Goal: Task Accomplishment & Management: Manage account settings

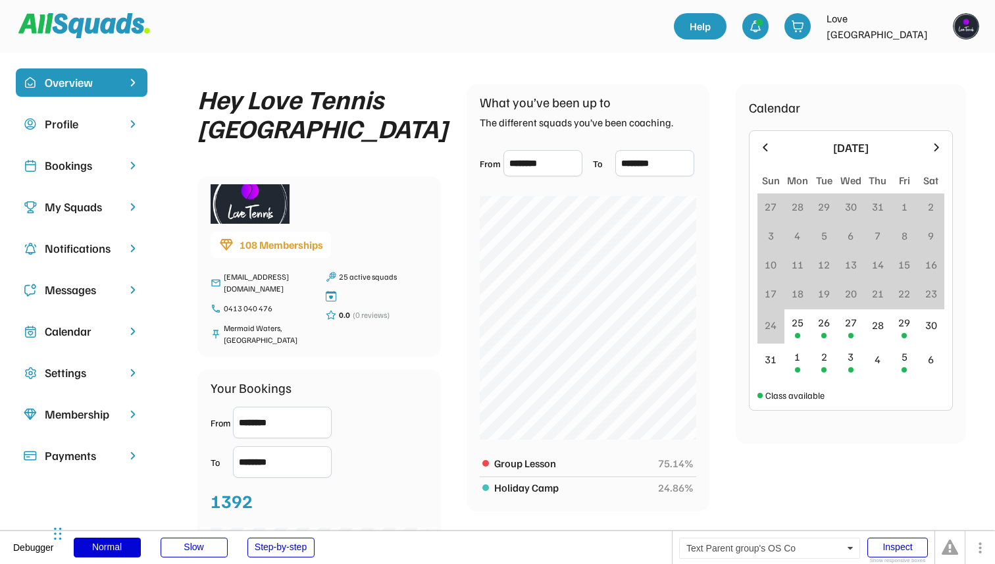
click at [113, 168] on div "Bookings" at bounding box center [82, 166] width 74 height 18
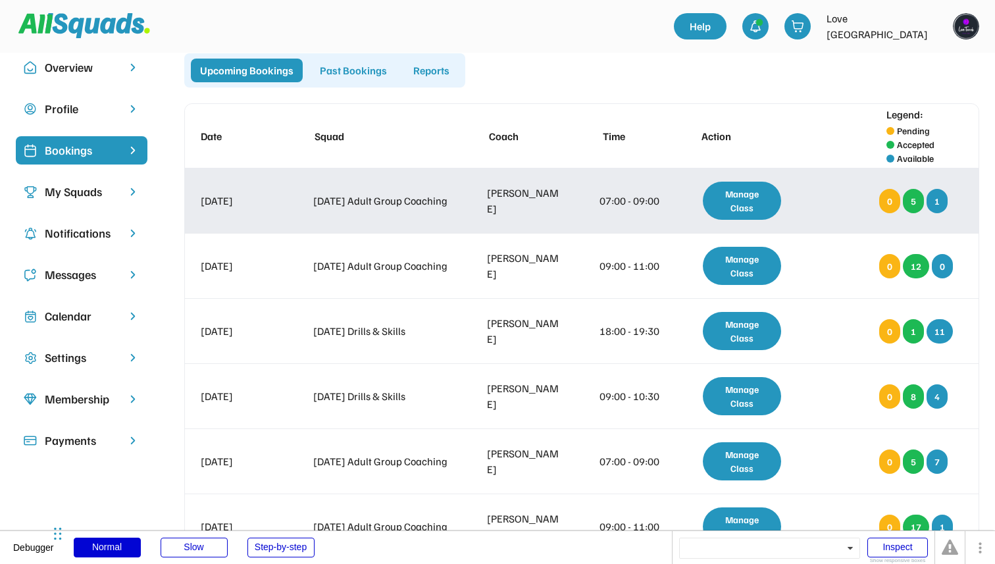
scroll to position [27, 0]
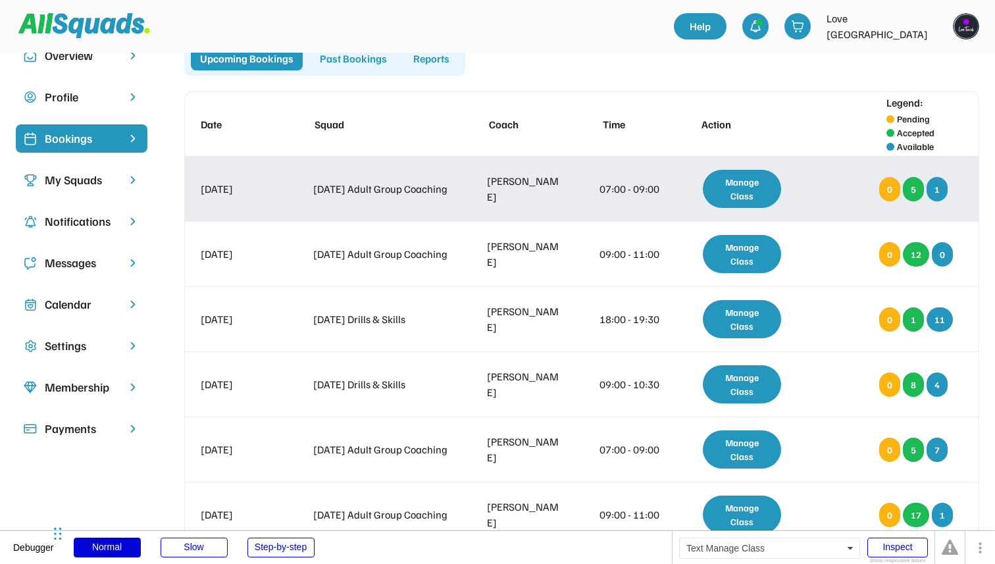
click at [744, 189] on div "Manage Class" at bounding box center [742, 189] width 78 height 38
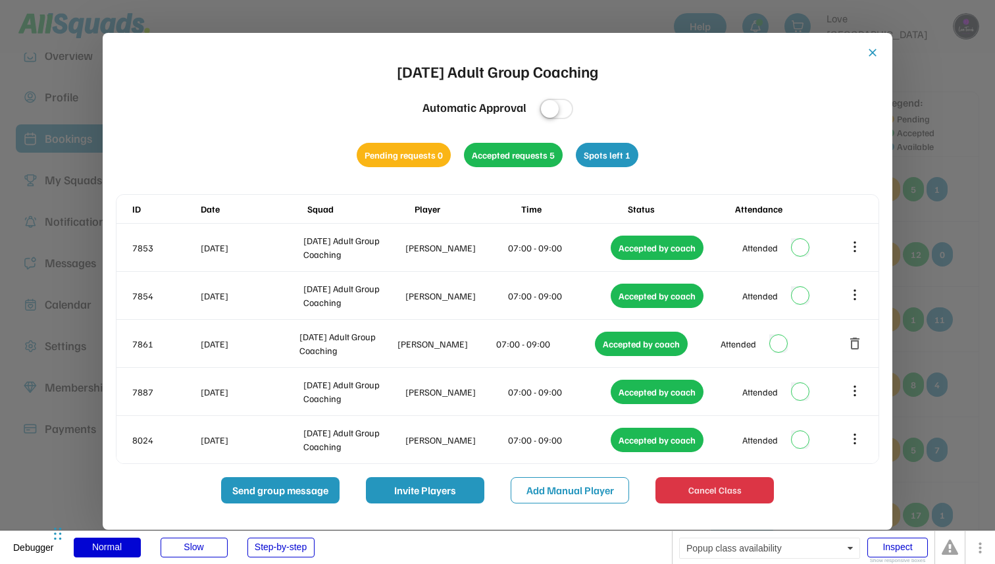
click at [911, 235] on div at bounding box center [497, 282] width 995 height 564
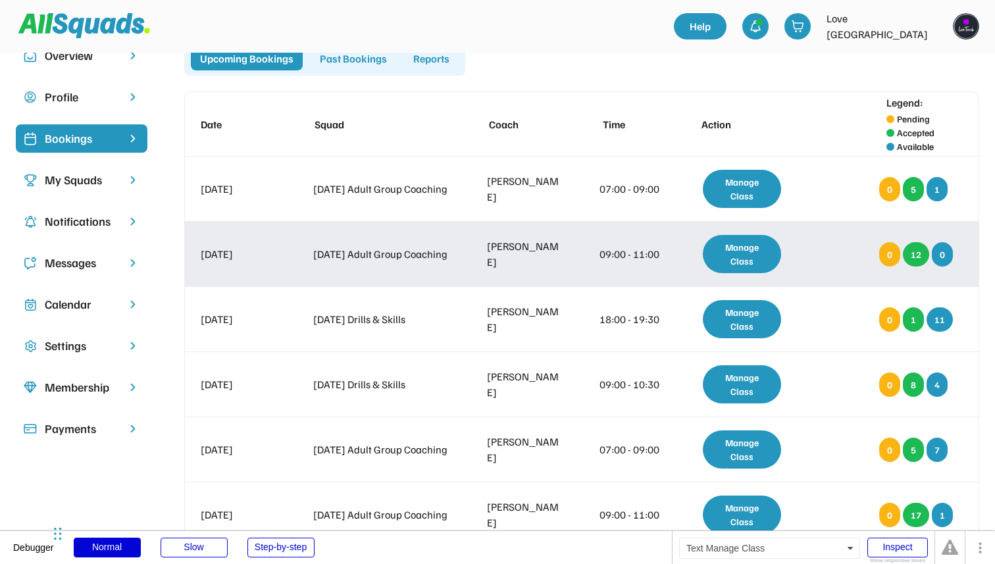
click at [753, 245] on div "Manage Class" at bounding box center [742, 254] width 78 height 38
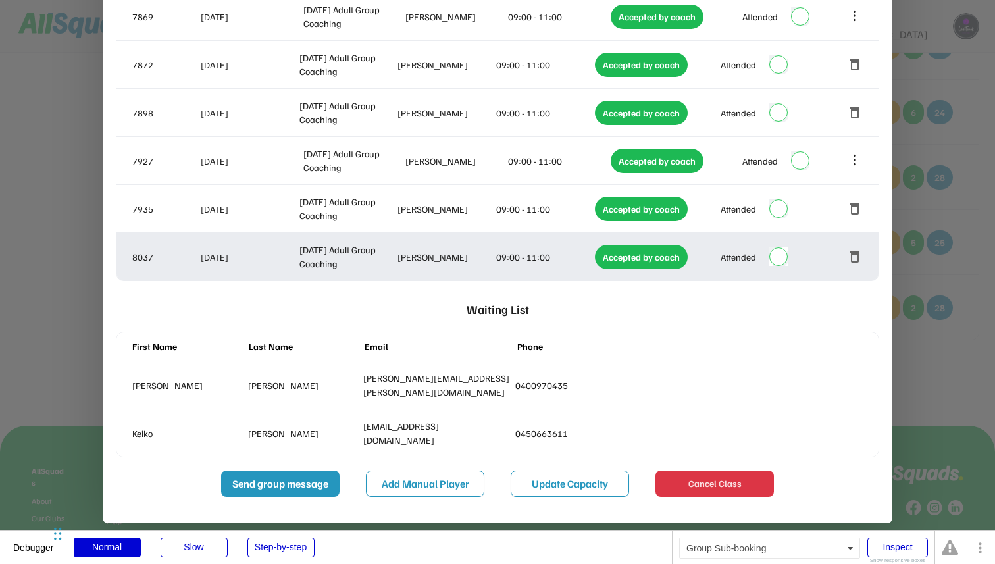
scroll to position [692, 0]
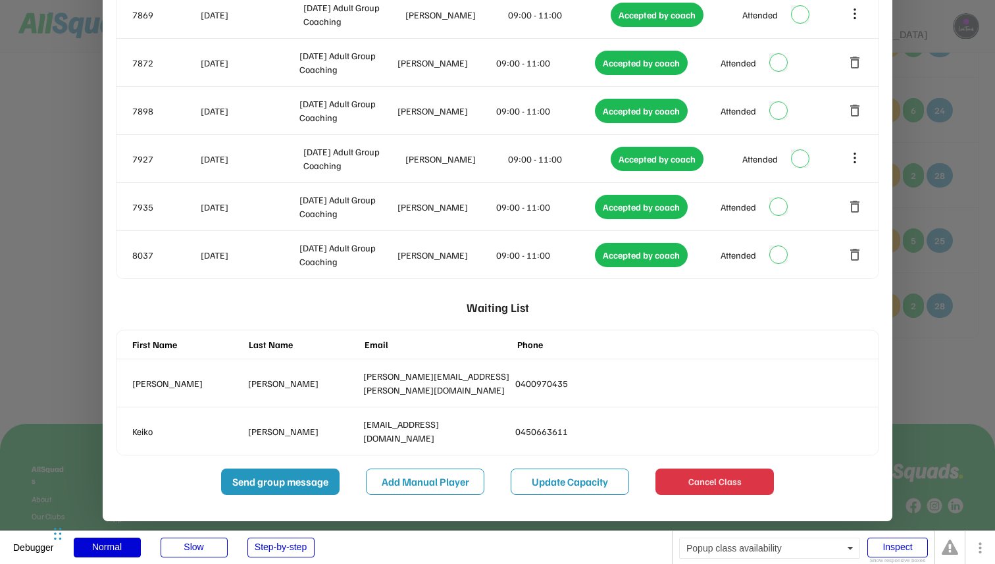
click at [910, 320] on div at bounding box center [497, 282] width 995 height 564
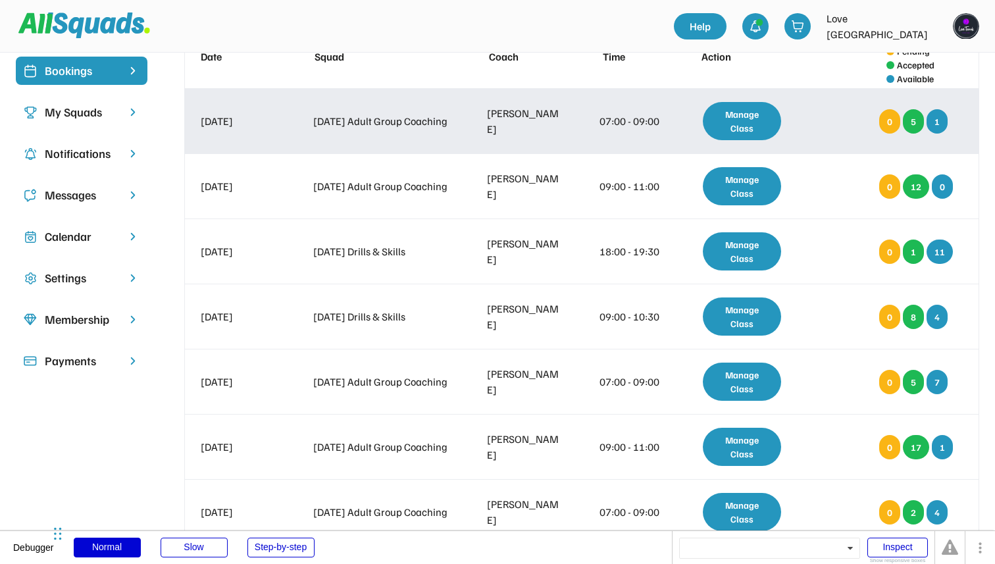
scroll to position [101, 0]
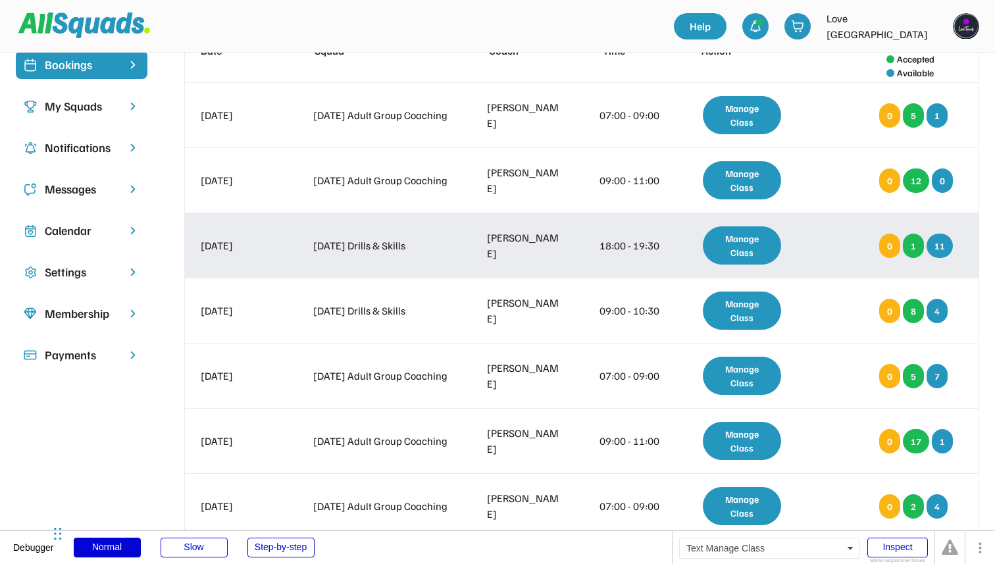
click at [761, 237] on div "Manage Class" at bounding box center [742, 245] width 78 height 38
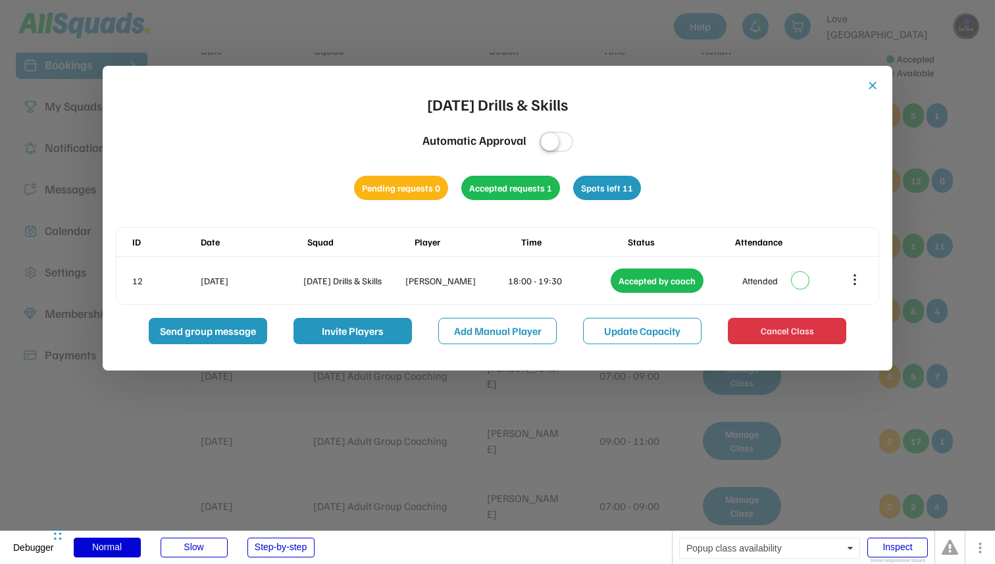
click at [932, 257] on div at bounding box center [497, 282] width 995 height 564
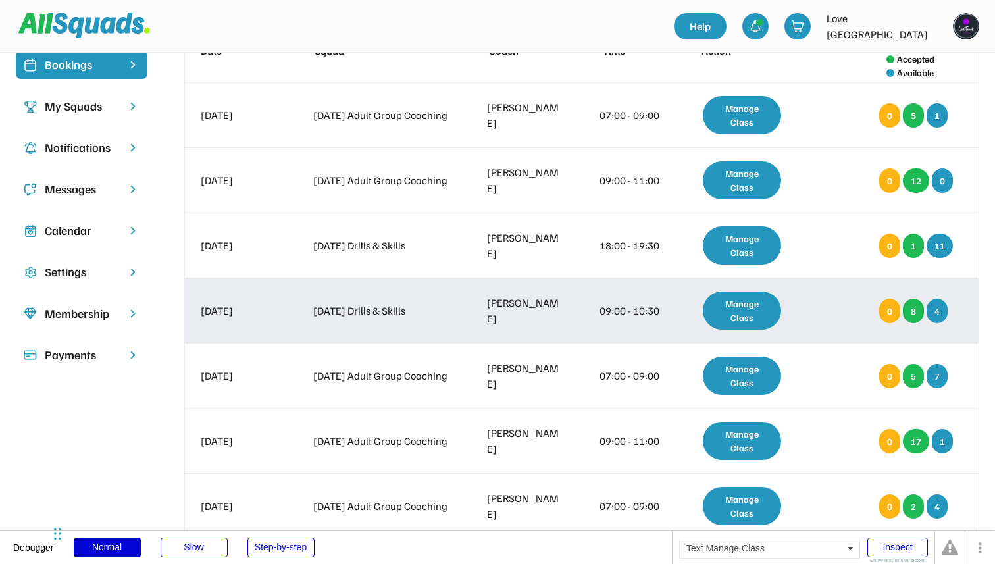
click at [770, 306] on div "Manage Class" at bounding box center [742, 311] width 78 height 38
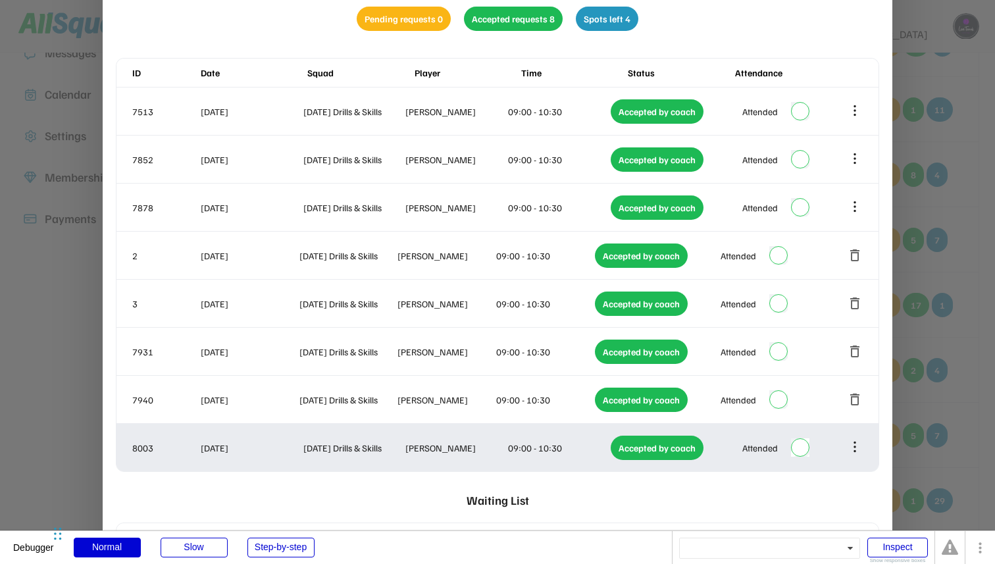
scroll to position [247, 0]
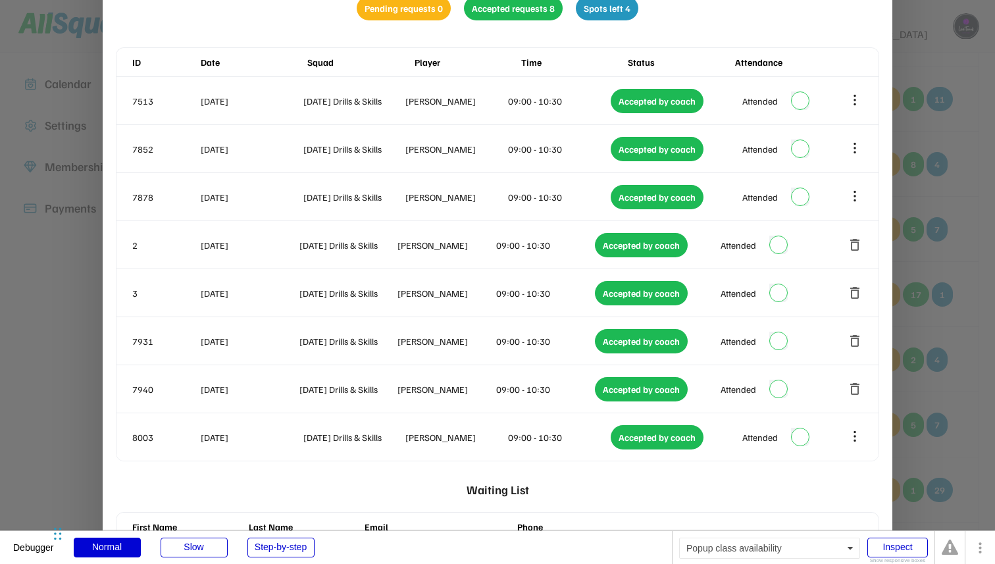
click at [917, 330] on div at bounding box center [497, 282] width 995 height 564
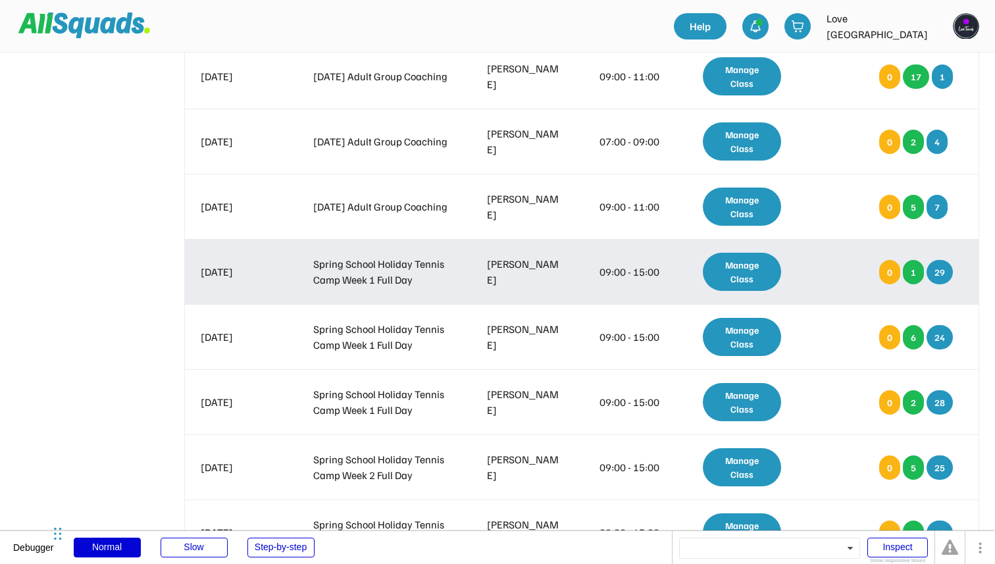
scroll to position [447, 0]
